Goal: Check status: Check status

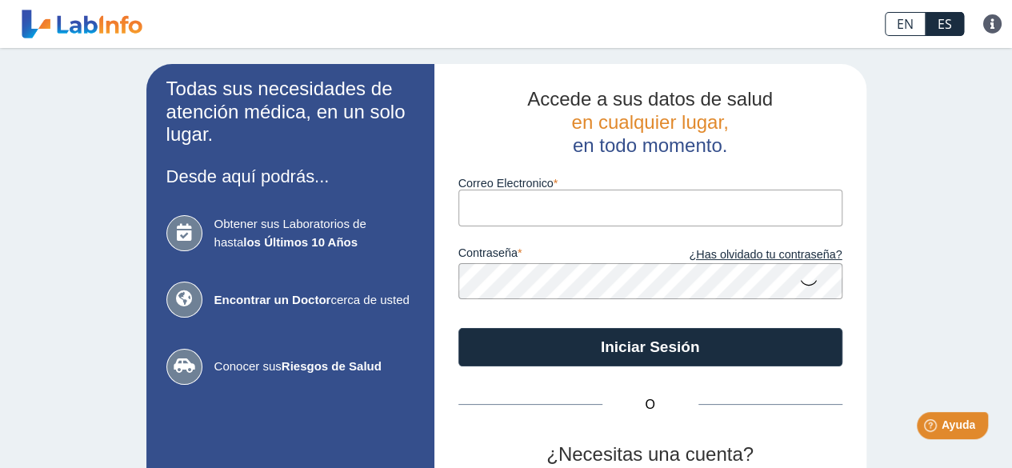
click at [641, 205] on input "Correo Electronico" at bounding box center [650, 208] width 384 height 36
type input "[EMAIL_ADDRESS][DOMAIN_NAME]"
click at [799, 282] on icon at bounding box center [808, 281] width 19 height 31
click at [799, 282] on icon at bounding box center [808, 280] width 19 height 29
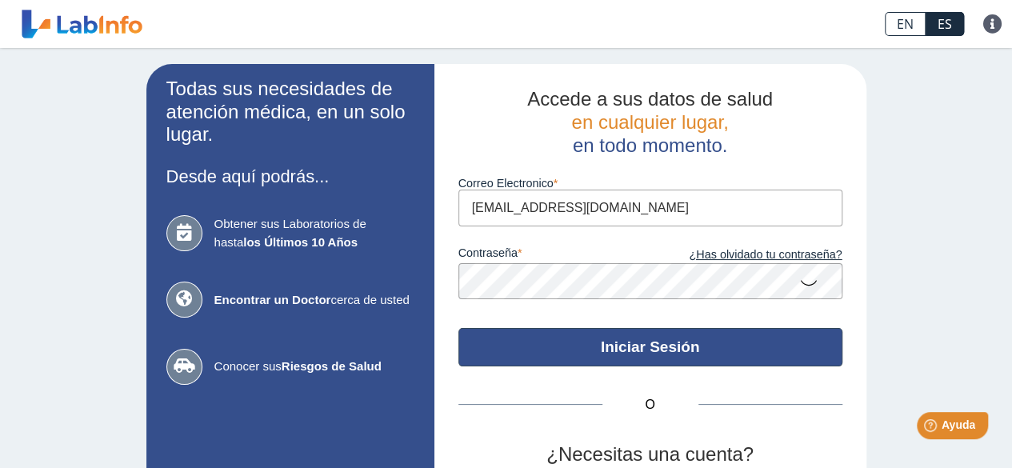
click at [688, 358] on button "Iniciar Sesión" at bounding box center [650, 347] width 384 height 38
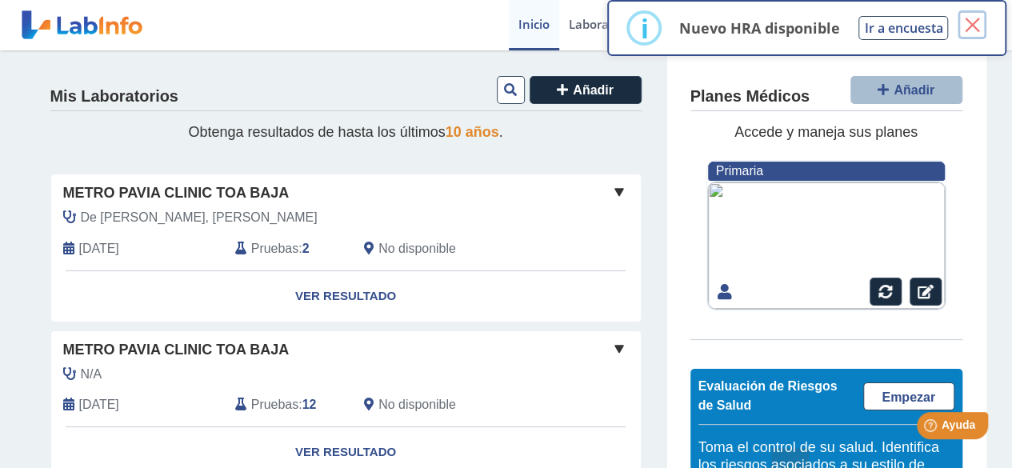
click at [974, 20] on button "×" at bounding box center [971, 24] width 29 height 29
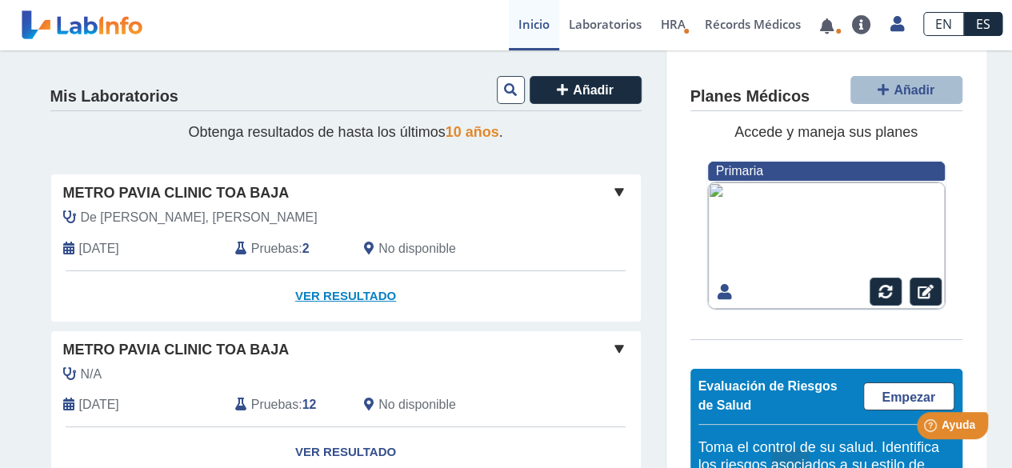
click at [362, 297] on link "Ver Resultado" at bounding box center [346, 296] width 590 height 50
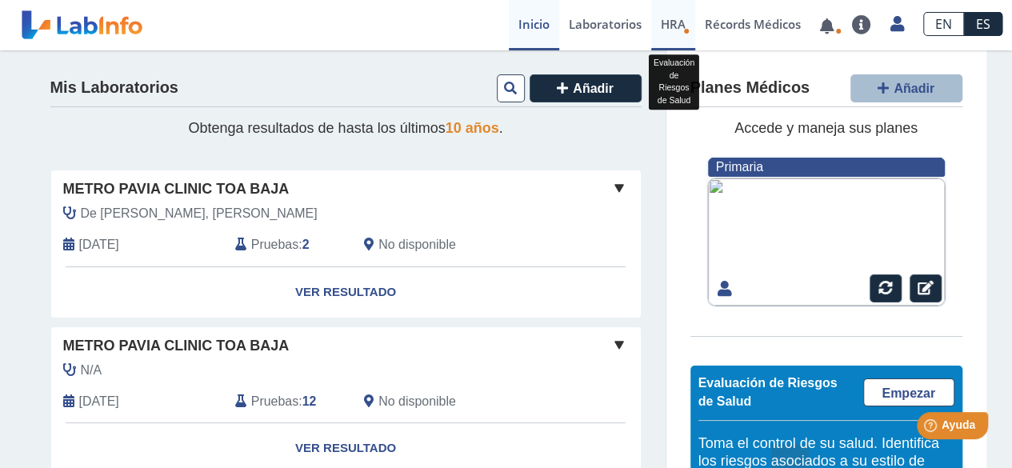
click at [675, 28] on span "HRA" at bounding box center [673, 24] width 25 height 16
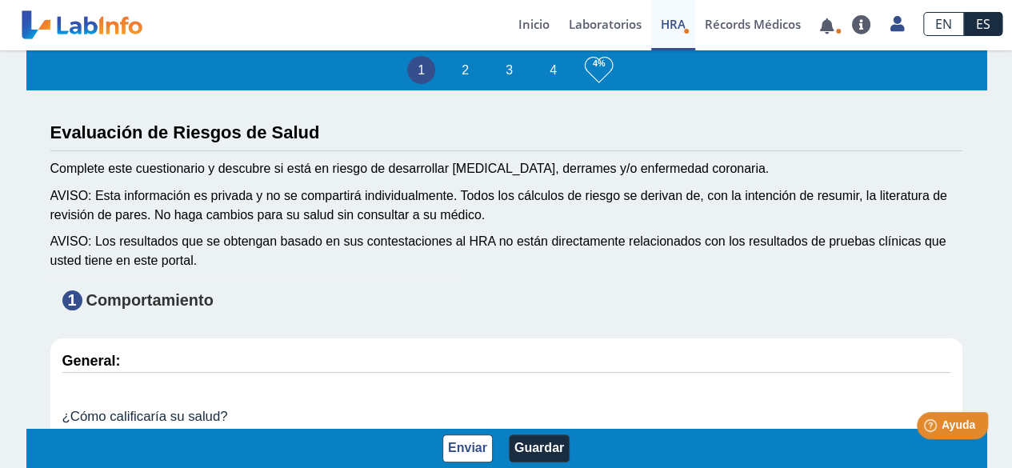
scroll to position [2, 0]
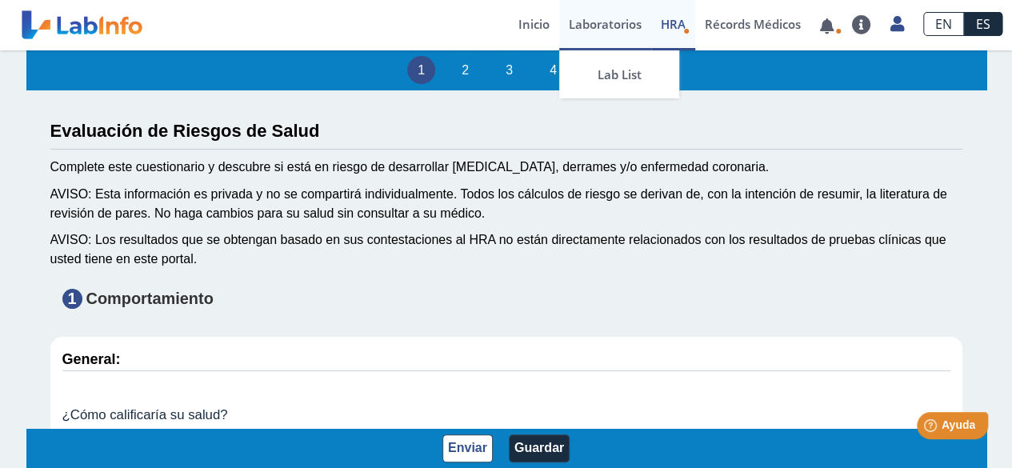
click at [611, 25] on link "Laboratorios" at bounding box center [605, 25] width 92 height 50
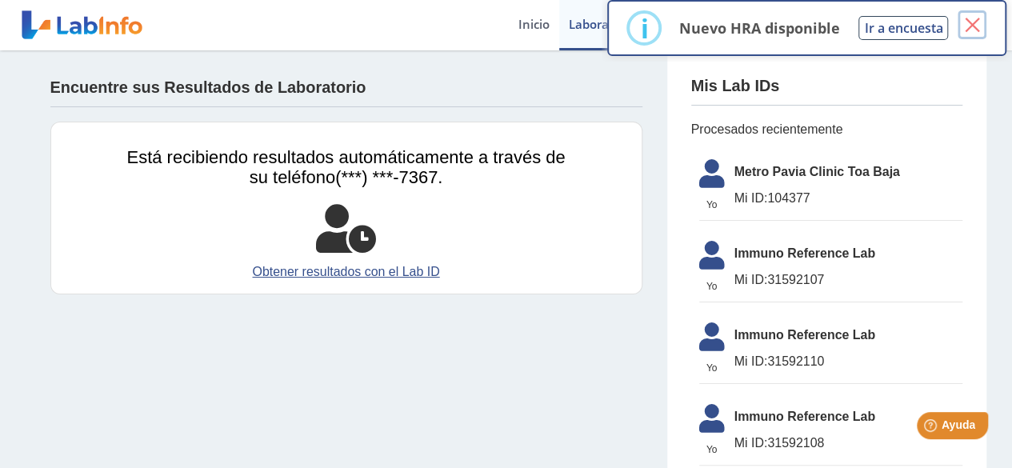
click at [971, 22] on button "×" at bounding box center [971, 24] width 29 height 29
